Goal: Download file/media

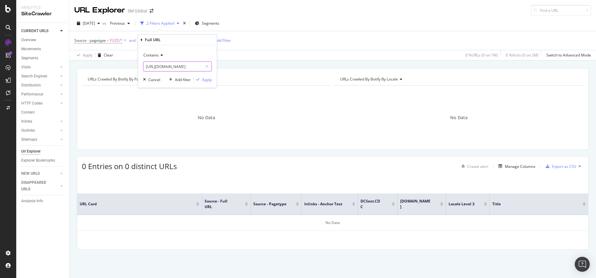
click at [167, 64] on input "[URL][DOMAIN_NAME]" at bounding box center [172, 67] width 59 height 10
paste input "[DOMAIN_NAME][URL]"
type input "[URL][DOMAIN_NAME]"
click at [203, 81] on div "Apply" at bounding box center [207, 79] width 10 height 5
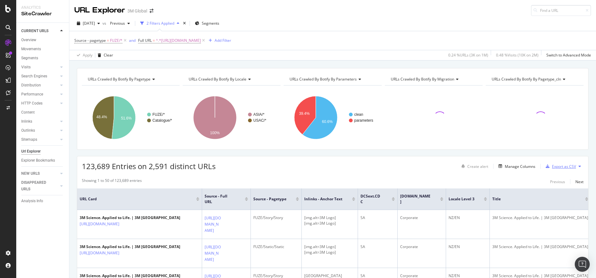
click at [553, 166] on div "Export as CSV" at bounding box center [564, 166] width 24 height 5
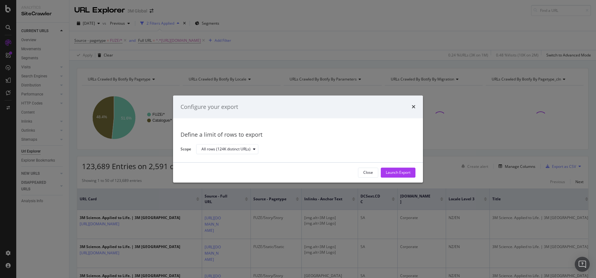
click at [411, 104] on div "Configure your export" at bounding box center [298, 107] width 235 height 8
click at [413, 107] on icon "times" at bounding box center [414, 107] width 4 height 5
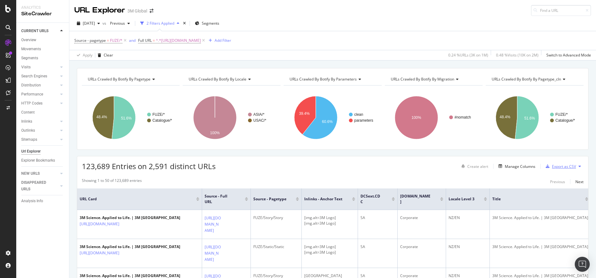
click at [552, 168] on div "Export as CSV" at bounding box center [564, 166] width 24 height 5
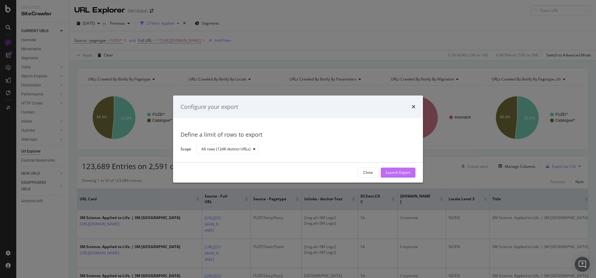
click at [404, 172] on div "Launch Export" at bounding box center [398, 172] width 25 height 5
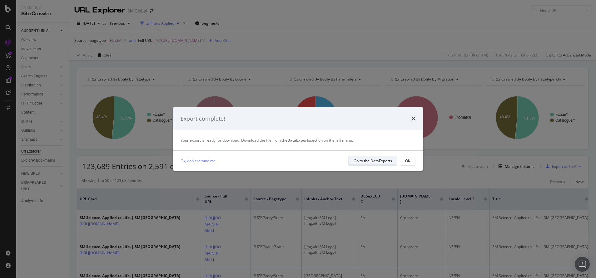
click at [364, 165] on div "Go to the DataExports" at bounding box center [373, 161] width 38 height 9
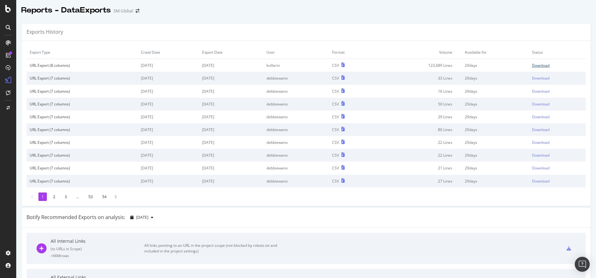
click at [535, 68] on div "Download" at bounding box center [541, 65] width 18 height 5
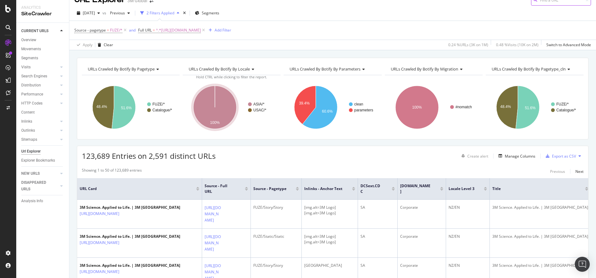
scroll to position [9, 0]
